Goal: Find contact information: Find contact information

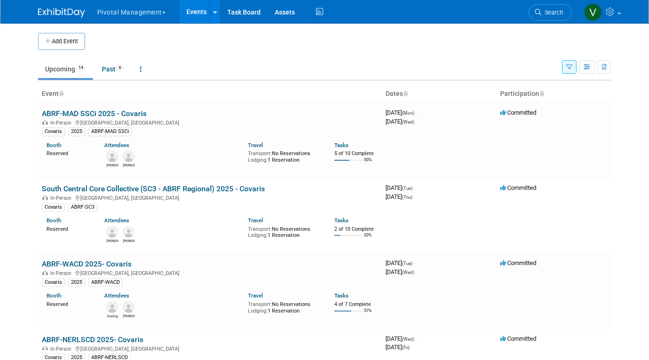
click at [567, 68] on icon "button" at bounding box center [569, 67] width 6 height 6
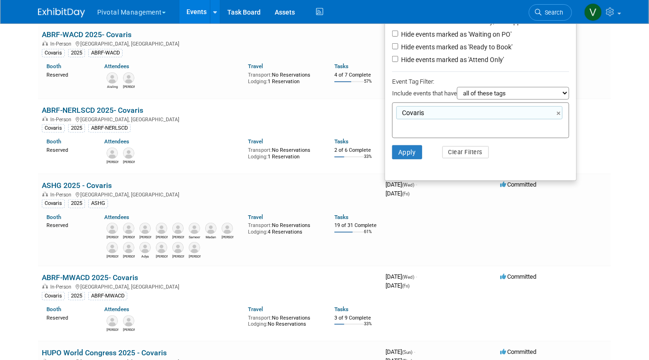
scroll to position [217, 0]
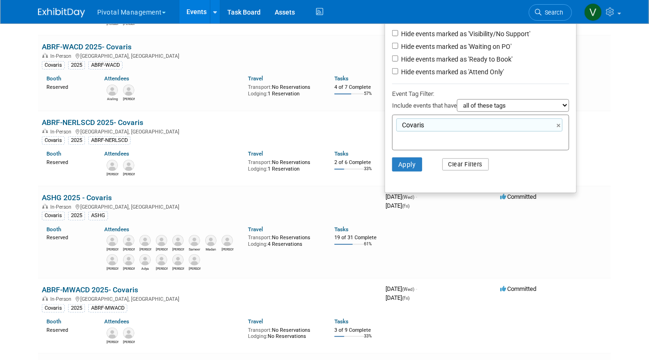
click at [470, 162] on button "Clear Filters" at bounding box center [465, 164] width 47 height 12
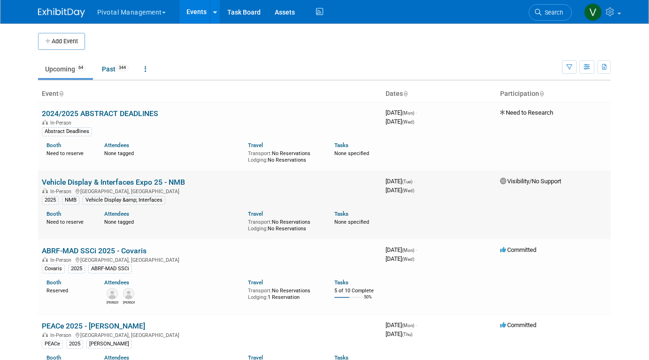
scroll to position [222, 0]
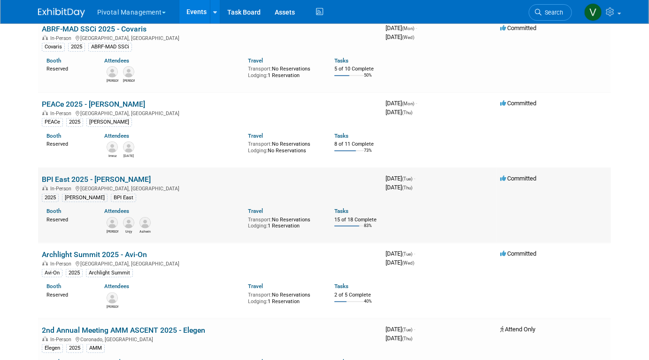
click at [149, 224] on img at bounding box center [144, 222] width 11 height 11
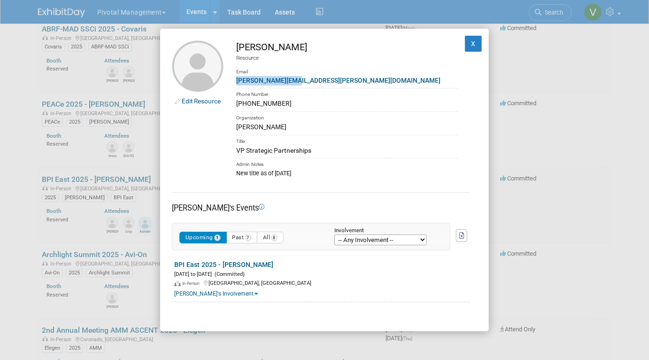
drag, startPoint x: 306, startPoint y: 78, endPoint x: 237, endPoint y: 81, distance: 69.1
click at [237, 81] on div "[PERSON_NAME][EMAIL_ADDRESS][PERSON_NAME][DOMAIN_NAME]" at bounding box center [347, 81] width 222 height 10
copy link "[PERSON_NAME][EMAIL_ADDRESS][PERSON_NAME][DOMAIN_NAME]"
